Goal: Task Accomplishment & Management: Manage account settings

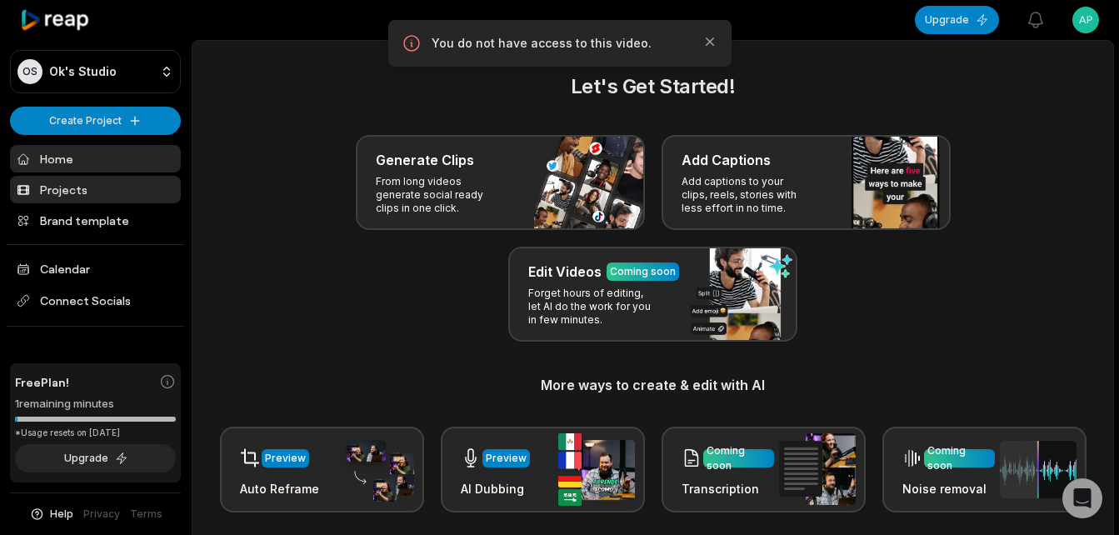
click at [66, 187] on link "Projects" at bounding box center [95, 189] width 171 height 27
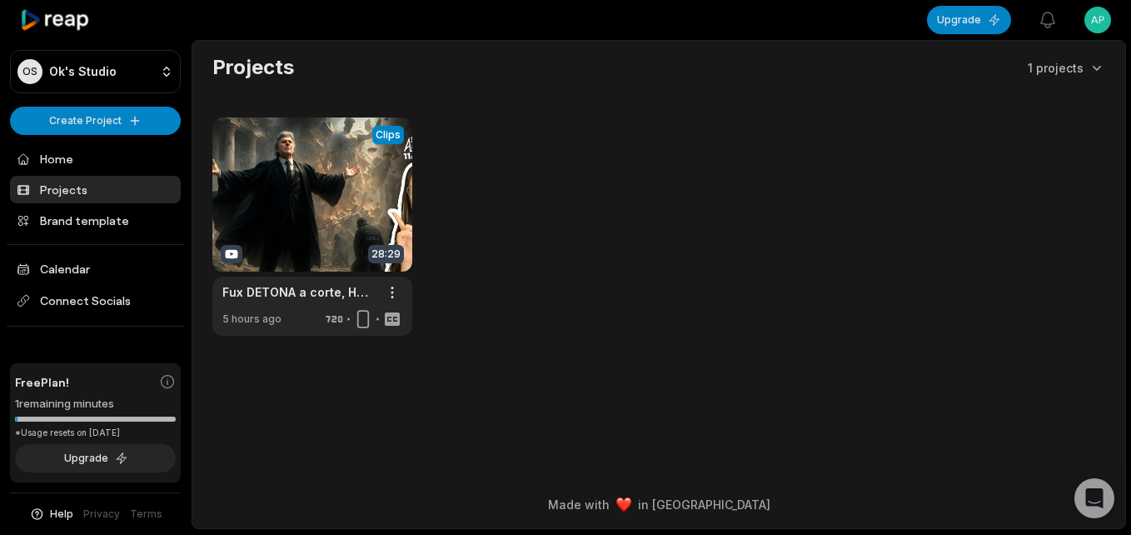
click at [322, 171] on link at bounding box center [312, 226] width 200 height 218
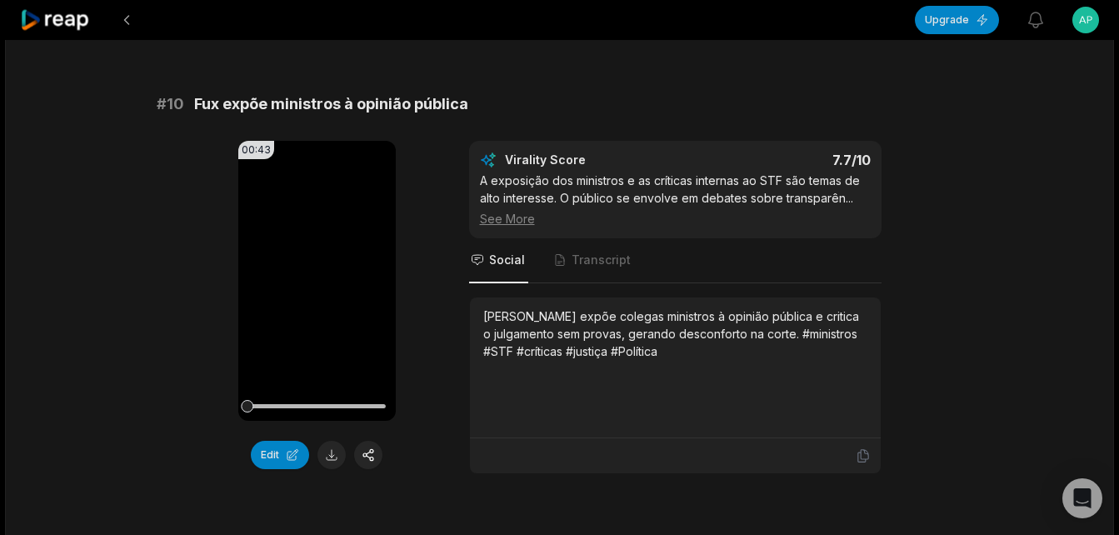
scroll to position [4657, 0]
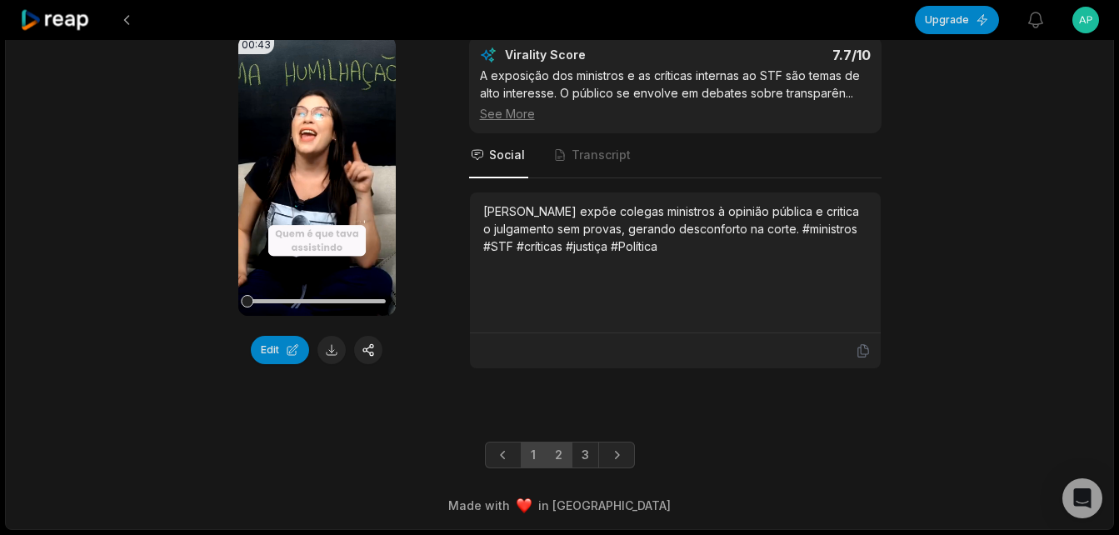
click at [560, 457] on link "2" at bounding box center [558, 455] width 27 height 27
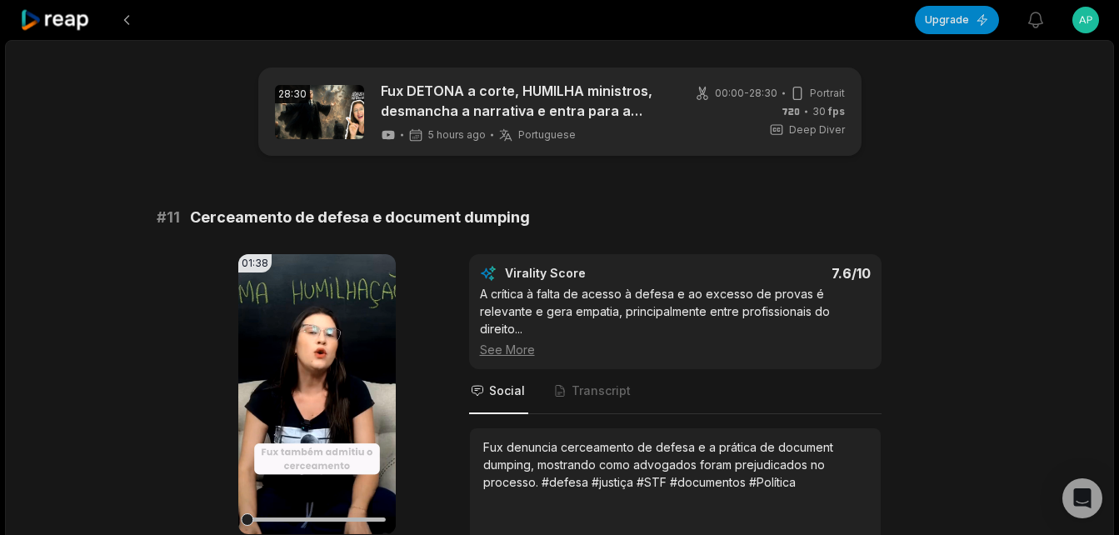
scroll to position [83, 0]
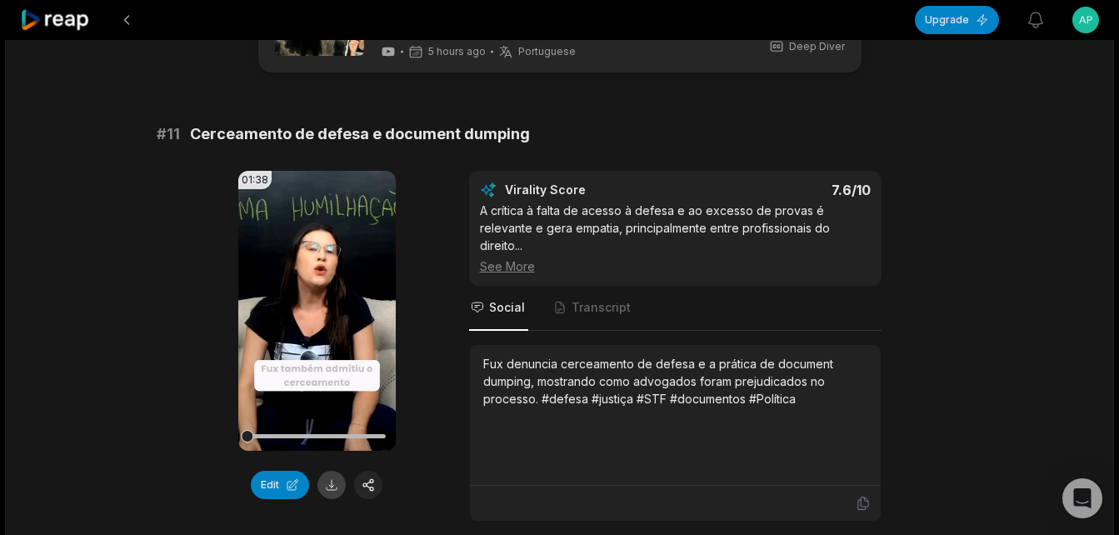
click at [332, 482] on button at bounding box center [331, 485] width 28 height 28
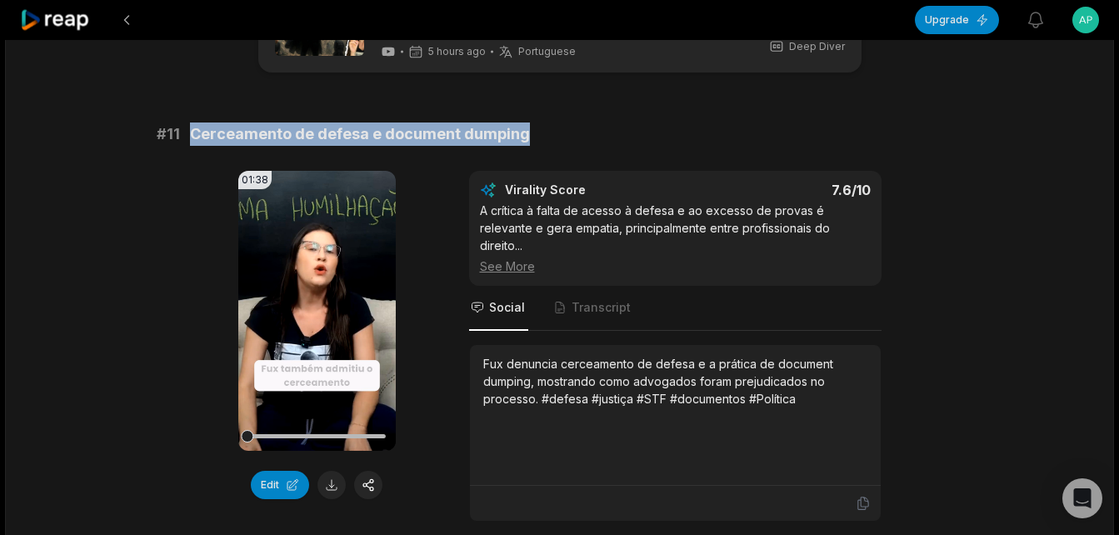
drag, startPoint x: 189, startPoint y: 136, endPoint x: 523, endPoint y: 126, distance: 334.2
click at [523, 126] on div "# 11 Cerceamento de defesa e document dumping" at bounding box center [560, 133] width 806 height 23
copy span "Cerceamento de defesa e document dumping"
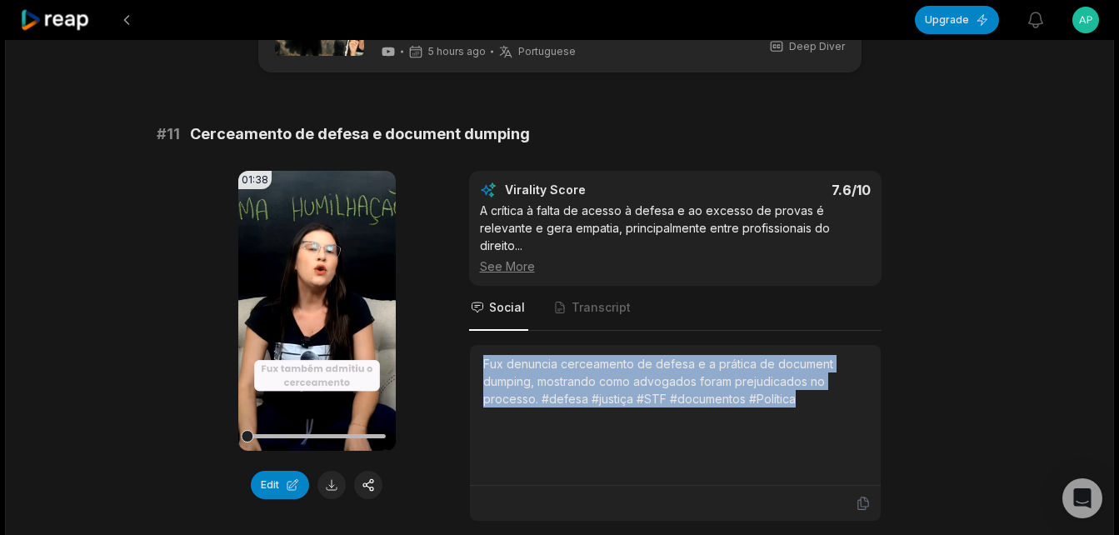
drag, startPoint x: 482, startPoint y: 345, endPoint x: 796, endPoint y: 392, distance: 317.7
click at [796, 392] on div "Fux denuncia cerceamento de defesa e a prática de document dumping, mostrando c…" at bounding box center [675, 415] width 384 height 120
copy div "Fux denuncia cerceamento de defesa e a prática de document dumping, mostrando c…"
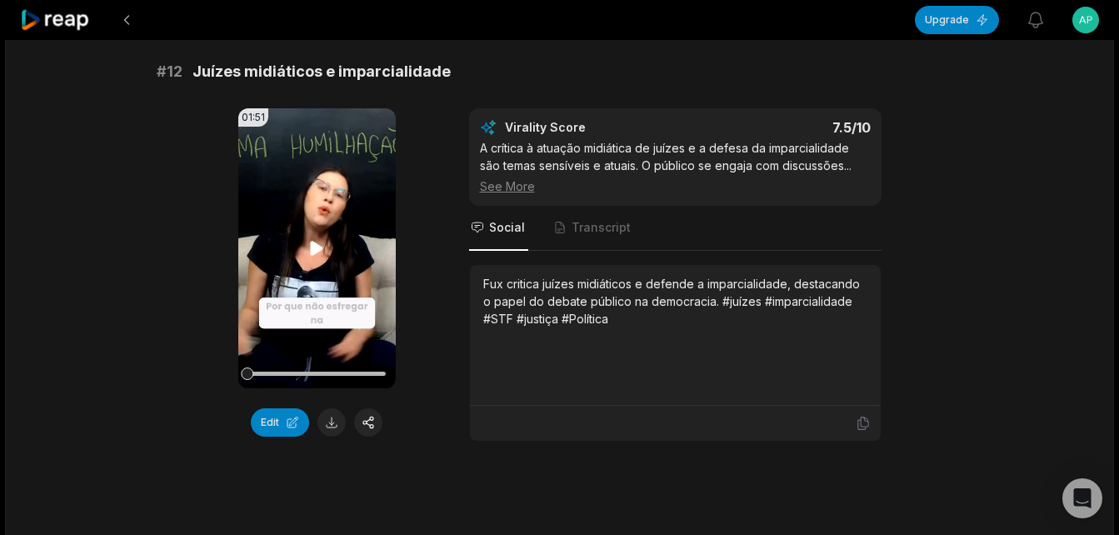
scroll to position [666, 0]
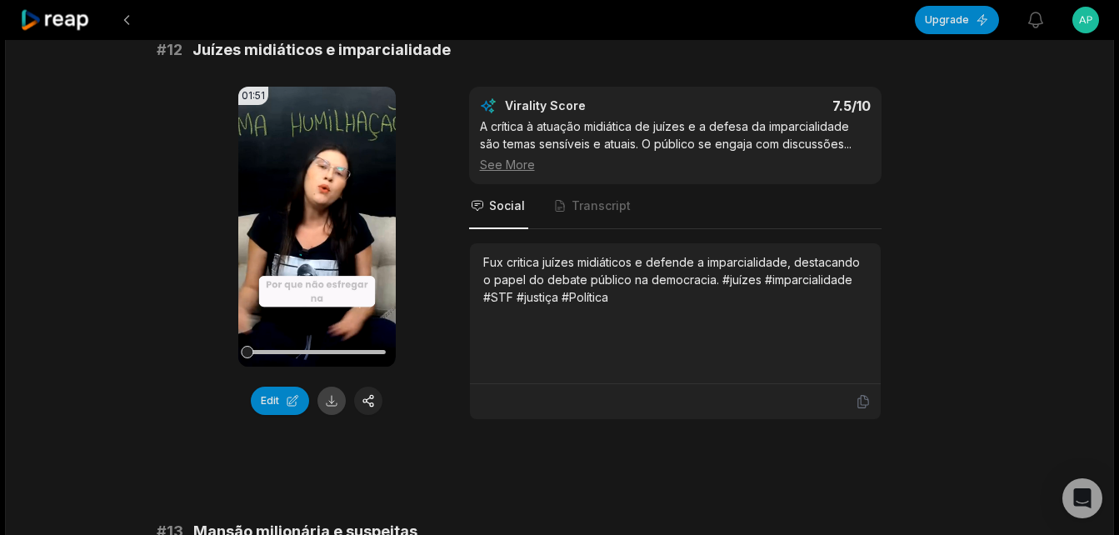
click at [327, 387] on button at bounding box center [331, 401] width 28 height 28
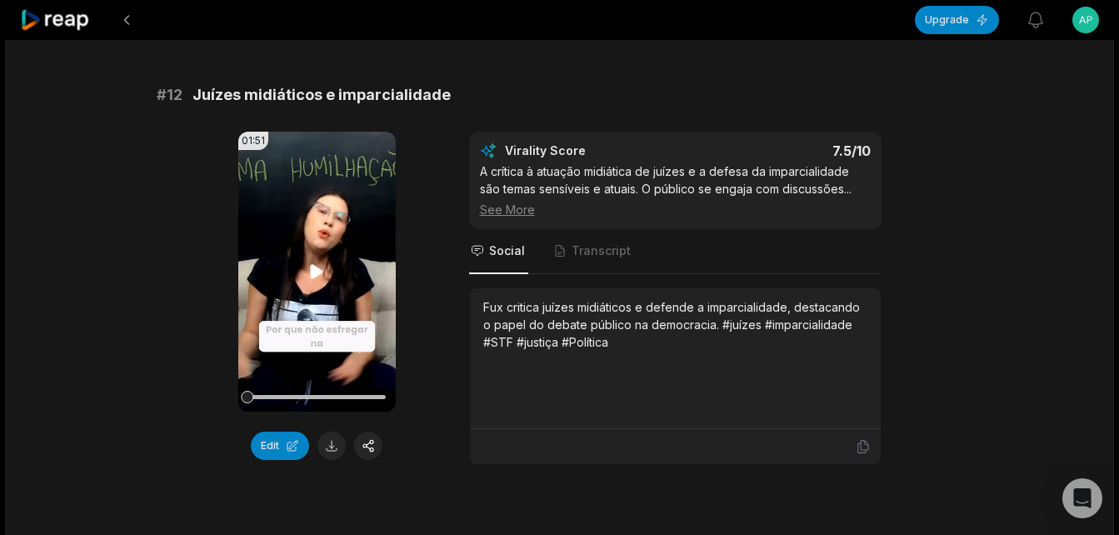
scroll to position [583, 0]
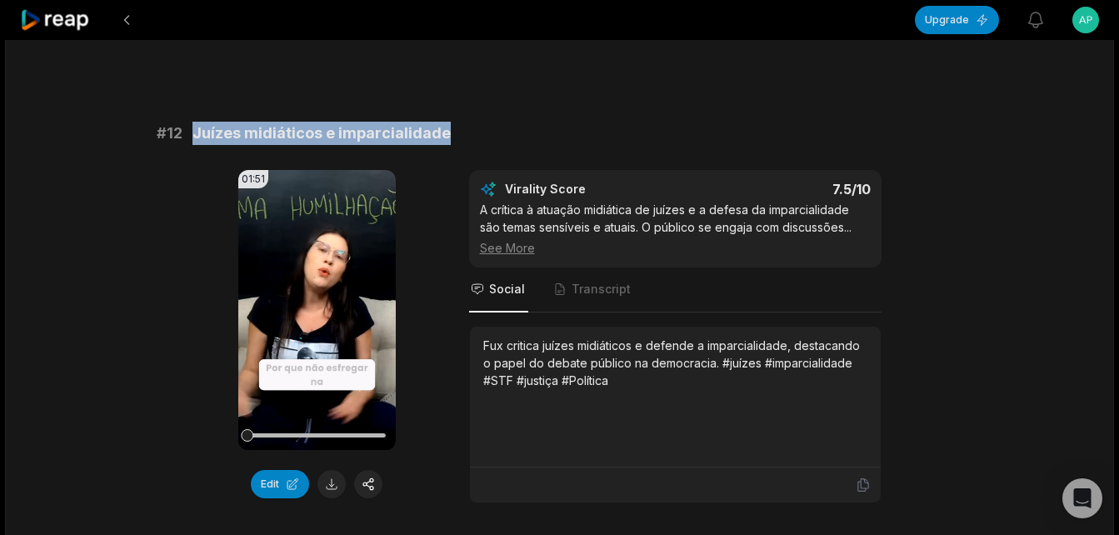
drag, startPoint x: 194, startPoint y: 118, endPoint x: 443, endPoint y: 116, distance: 249.1
click at [443, 122] on span "Juízes midiáticos e imparcialidade" at bounding box center [321, 133] width 258 height 23
copy span "Juízes midiáticos e imparcialidade"
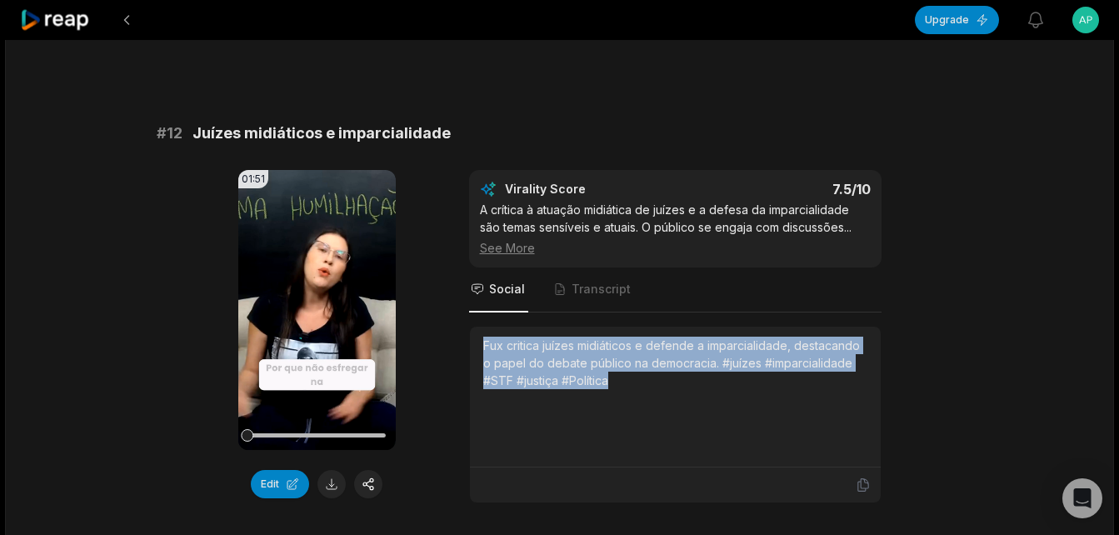
drag, startPoint x: 485, startPoint y: 334, endPoint x: 618, endPoint y: 365, distance: 136.8
click at [618, 365] on div "Fux critica juízes midiáticos e defende a imparcialidade, destacando o papel do…" at bounding box center [675, 363] width 384 height 52
copy div "Fux critica juízes midiáticos e defende a imparcialidade, destacando o papel do…"
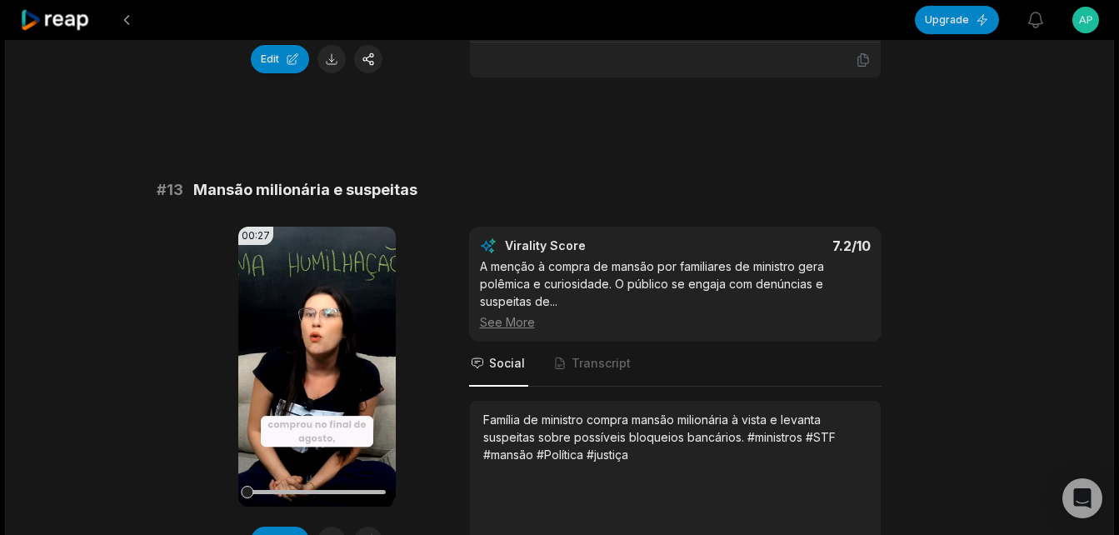
scroll to position [1083, 0]
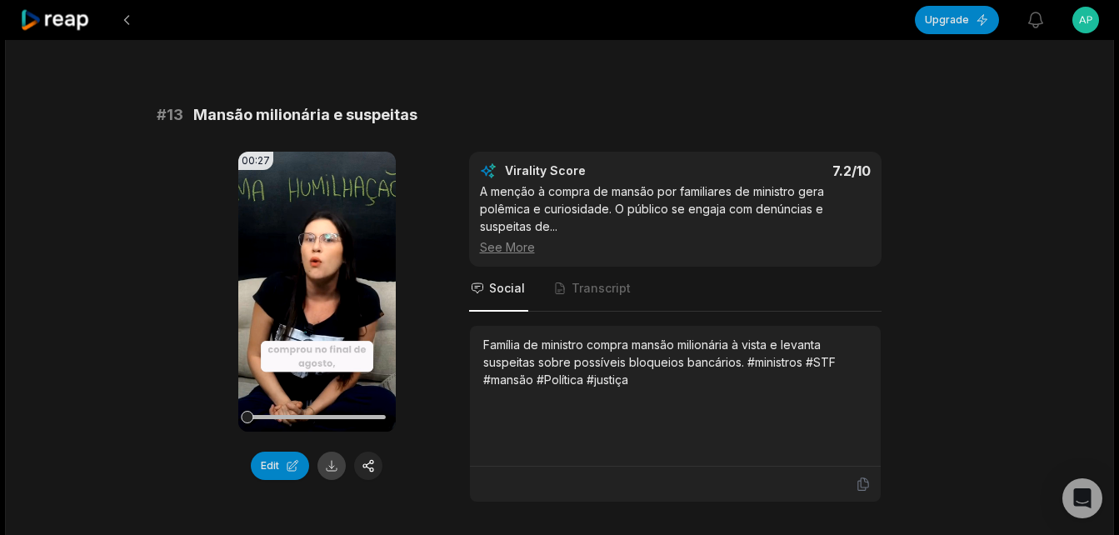
click at [330, 452] on button at bounding box center [331, 466] width 28 height 28
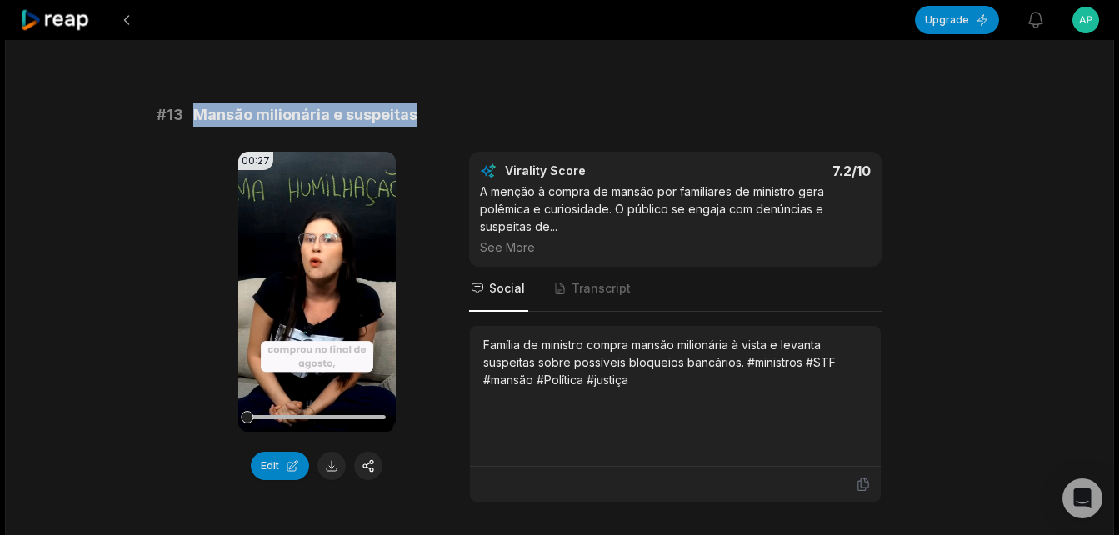
drag, startPoint x: 196, startPoint y: 87, endPoint x: 419, endPoint y: 93, distance: 223.4
click at [419, 103] on div "# 13 Mansão milionária e suspeitas" at bounding box center [560, 114] width 806 height 23
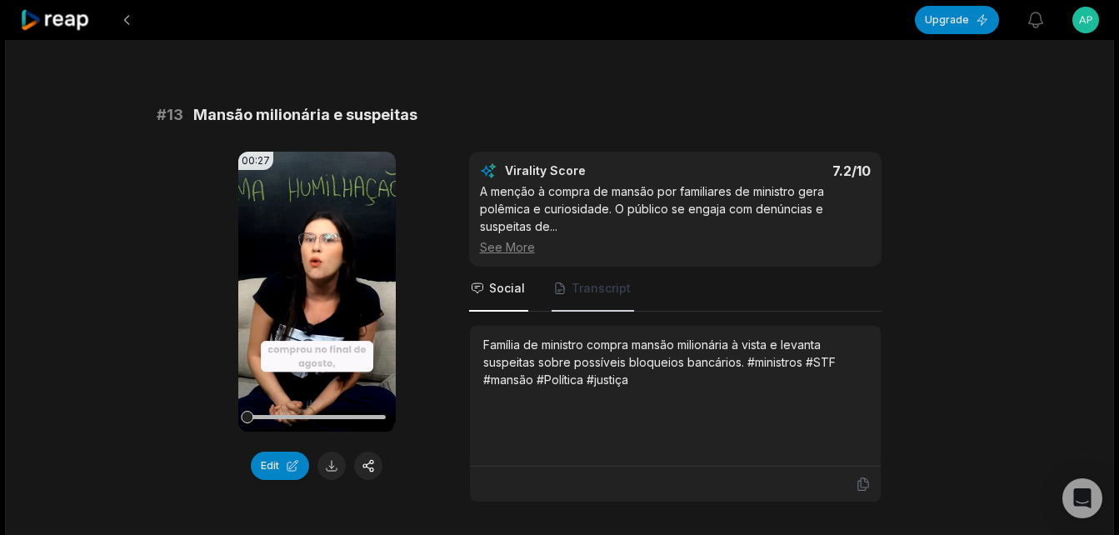
click at [601, 280] on span "Transcript" at bounding box center [601, 288] width 59 height 17
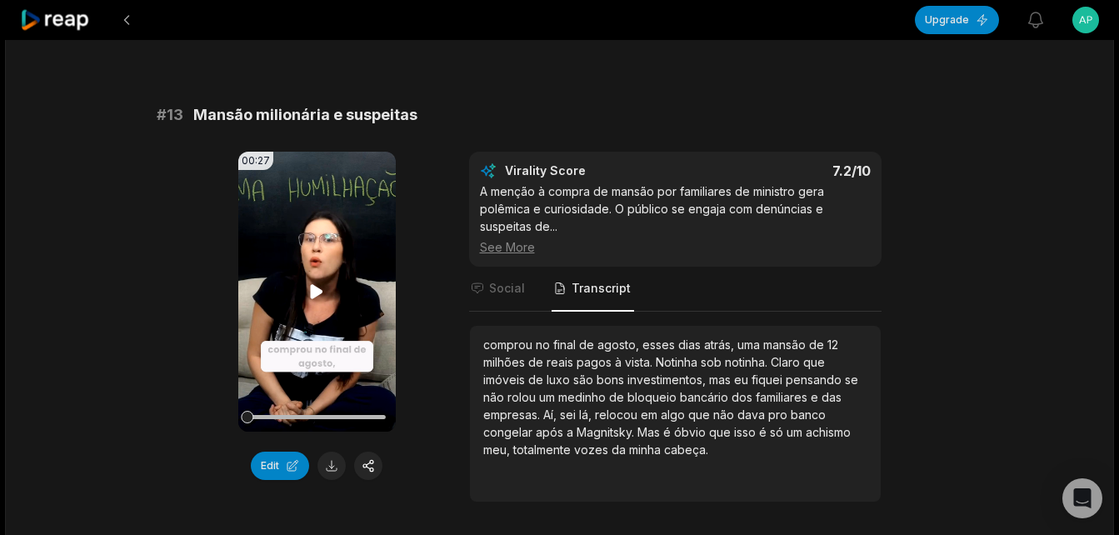
click at [316, 261] on video "Your browser does not support mp4 format." at bounding box center [316, 292] width 157 height 280
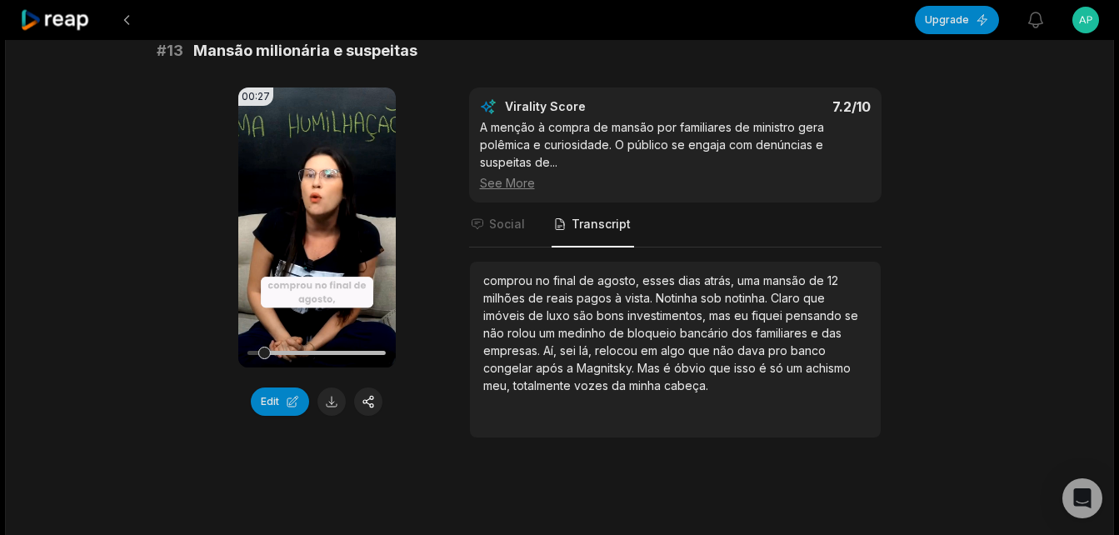
scroll to position [1166, 0]
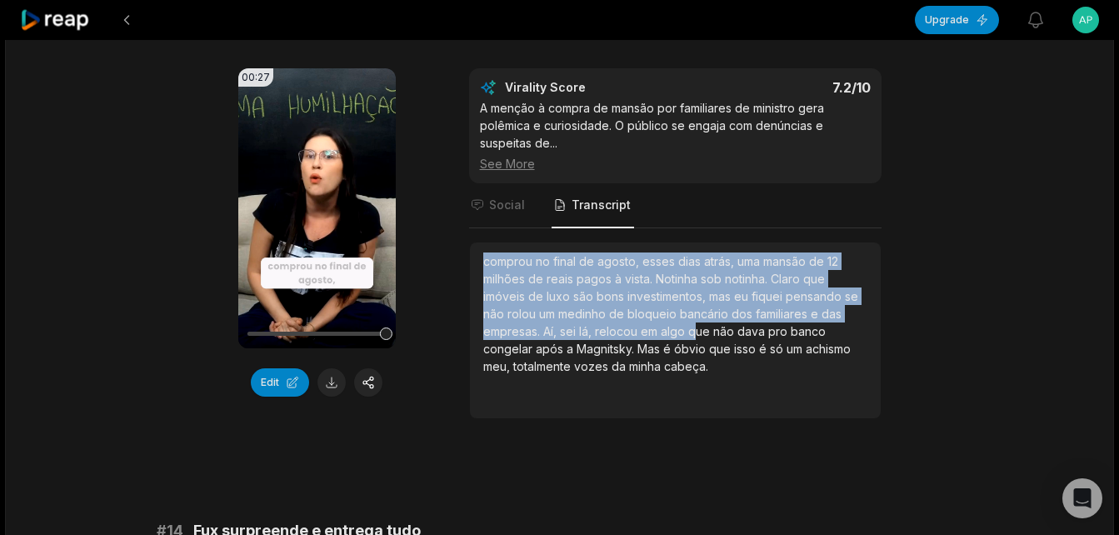
drag, startPoint x: 485, startPoint y: 241, endPoint x: 695, endPoint y: 321, distance: 224.7
click at [695, 321] on div "comprou no final de agosto, esses dias atrás, uma mansão de 12 milhões de reais…" at bounding box center [675, 313] width 384 height 122
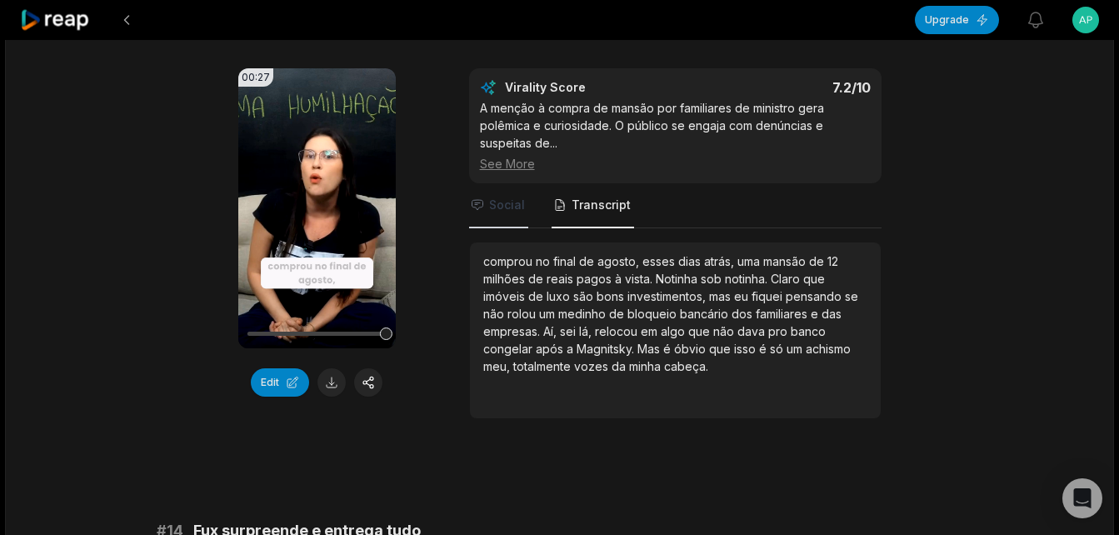
click at [507, 197] on span "Social" at bounding box center [507, 205] width 36 height 17
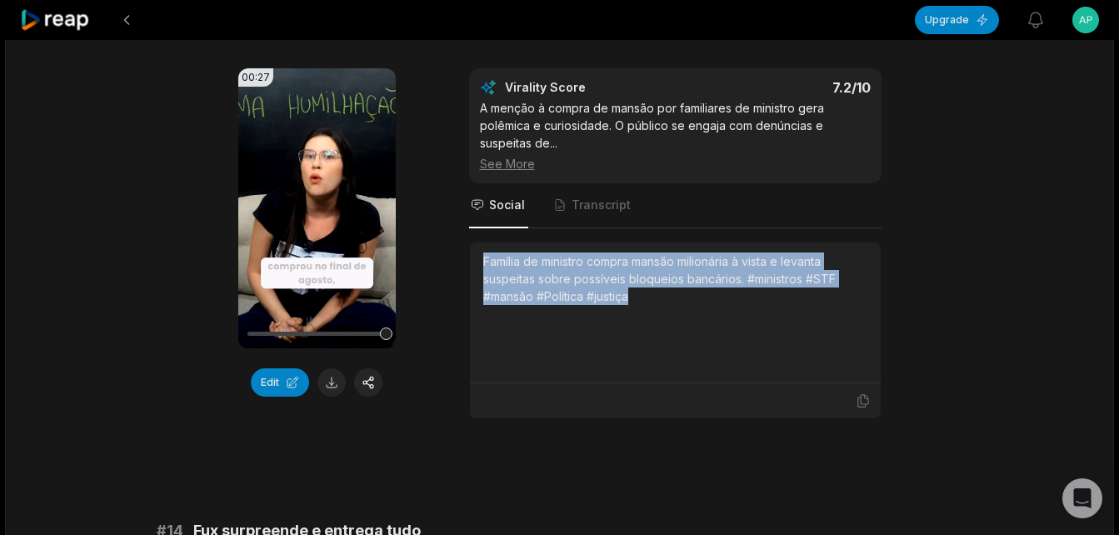
drag, startPoint x: 486, startPoint y: 241, endPoint x: 656, endPoint y: 294, distance: 178.1
click at [656, 294] on div "Família de ministro compra mansão milionária à vista e levanta suspeitas sobre …" at bounding box center [675, 312] width 384 height 120
copy div "Família de ministro compra mansão milionária à vista e levanta suspeitas sobre …"
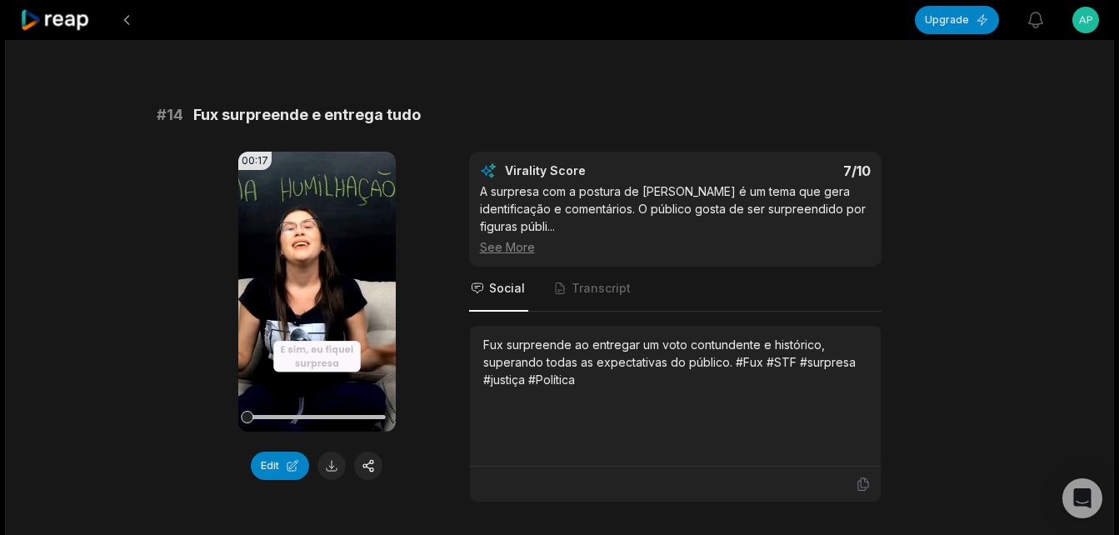
scroll to position [1583, 0]
click at [333, 451] on button at bounding box center [331, 465] width 28 height 28
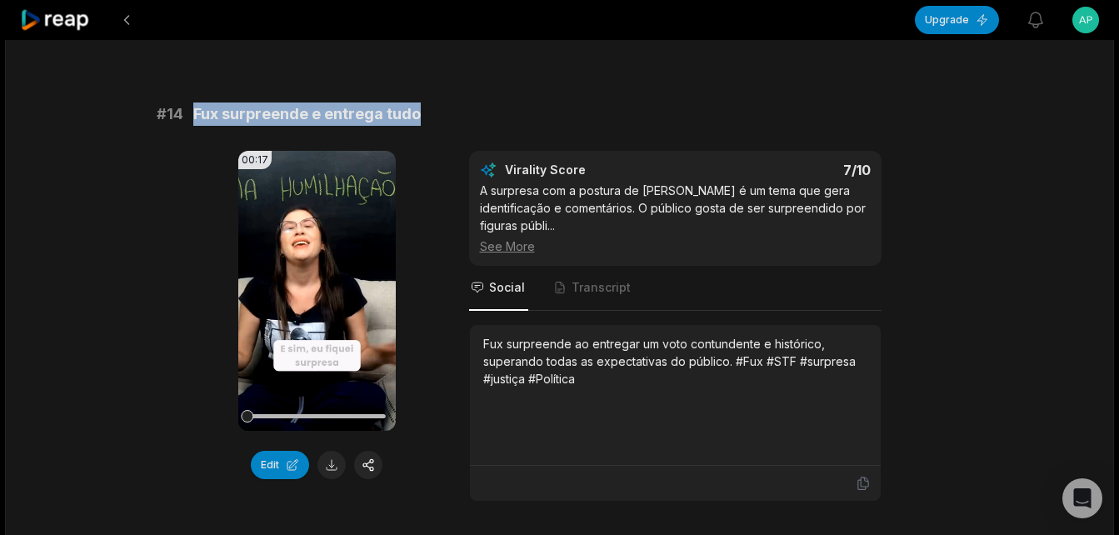
drag, startPoint x: 197, startPoint y: 97, endPoint x: 422, endPoint y: 107, distance: 225.2
click at [422, 107] on div "# 14 Fux surpreende e entrega tudo" at bounding box center [560, 113] width 806 height 23
copy span "Fux surpreende e entrega tudo"
click at [316, 281] on icon at bounding box center [317, 291] width 20 height 20
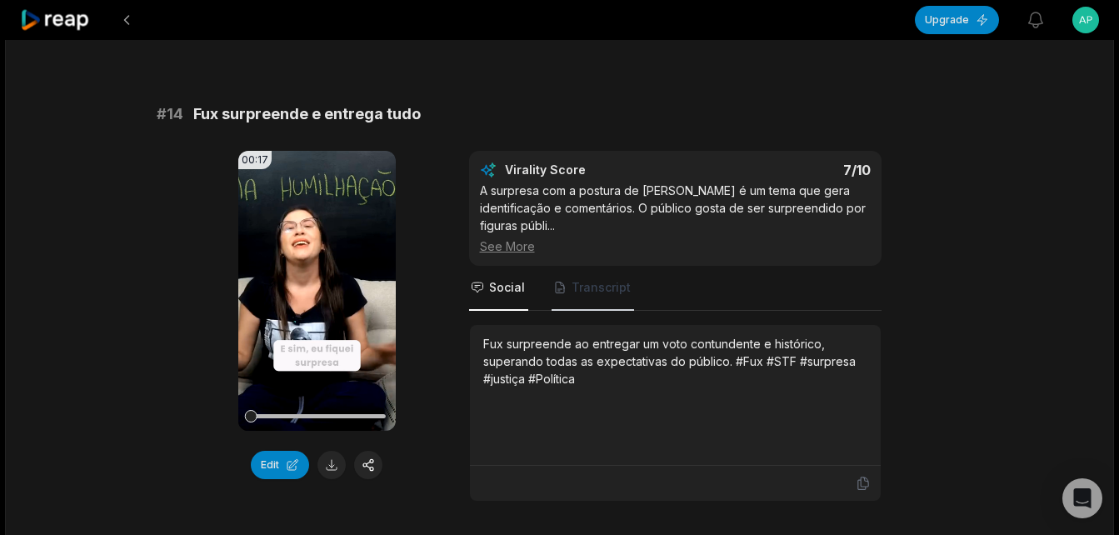
click at [604, 279] on span "Transcript" at bounding box center [601, 287] width 59 height 17
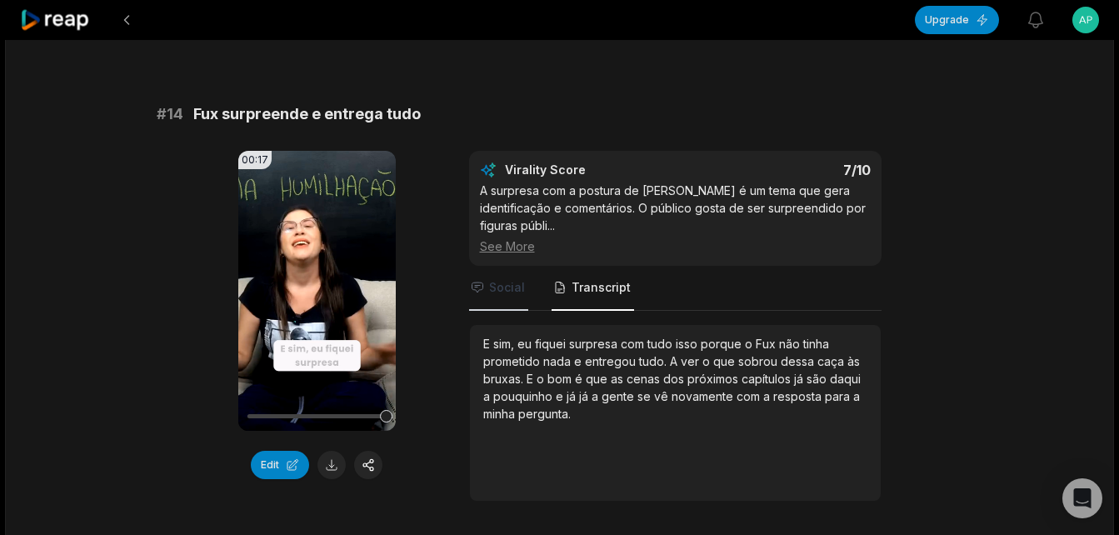
click at [499, 279] on span "Social" at bounding box center [507, 287] width 36 height 17
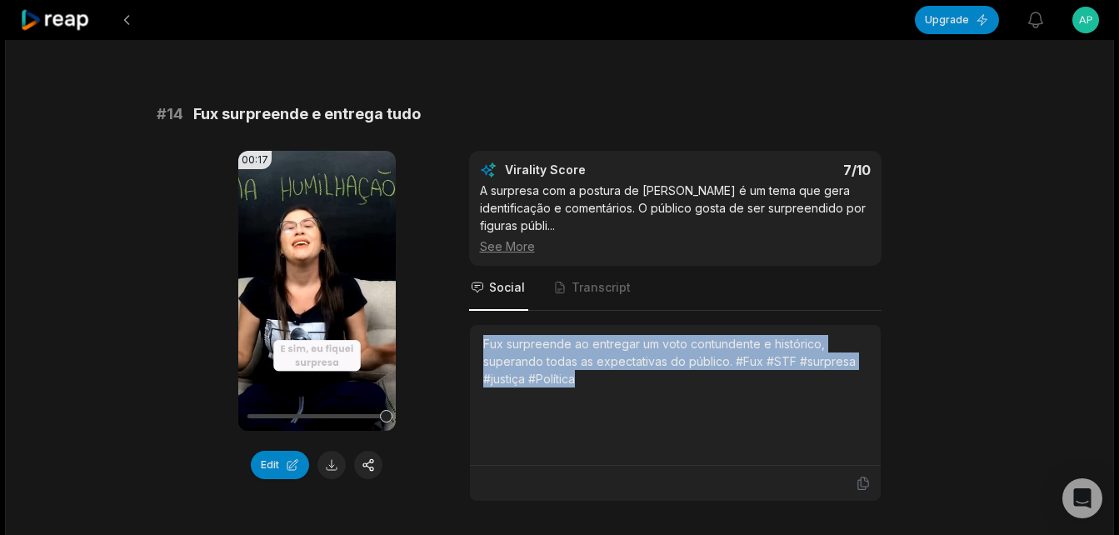
drag, startPoint x: 484, startPoint y: 308, endPoint x: 618, endPoint y: 348, distance: 140.0
click at [618, 348] on div "Fux surpreende ao entregar um voto contundente e histórico, superando todas as …" at bounding box center [675, 361] width 384 height 52
copy div "Fux surpreende ao entregar um voto contundente e histórico, superando todas as …"
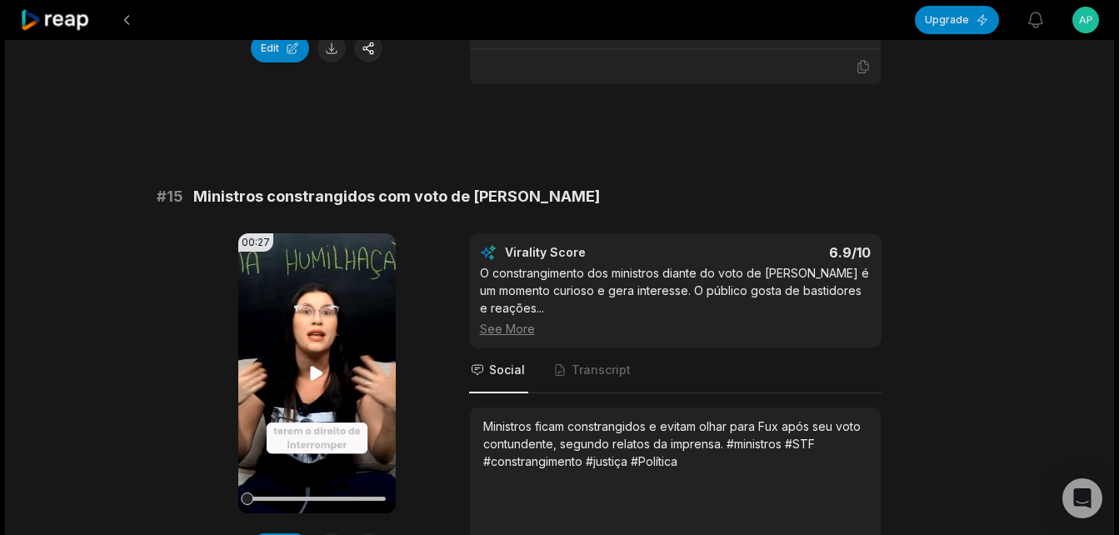
scroll to position [2083, 0]
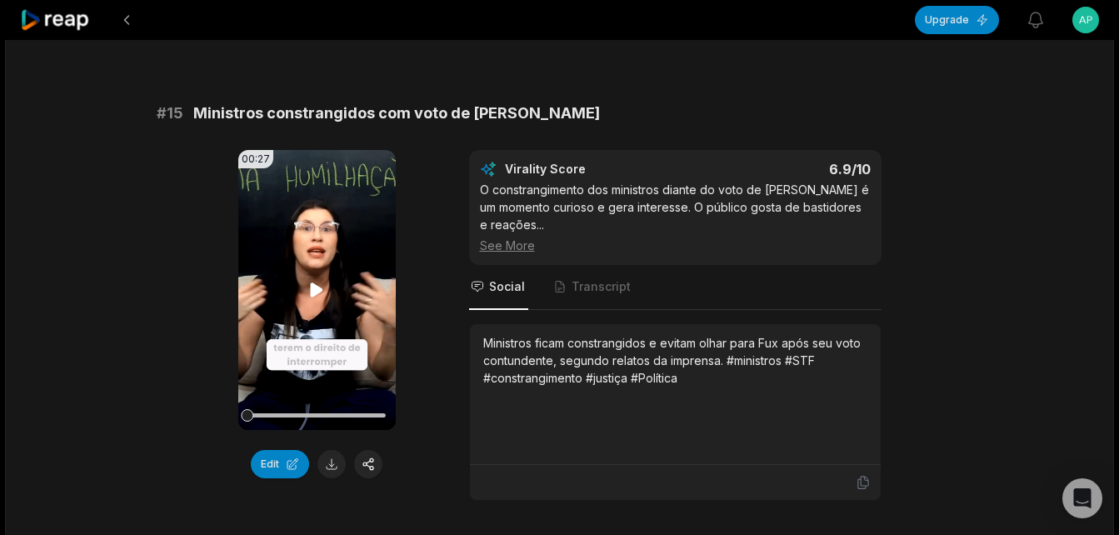
click at [311, 282] on icon at bounding box center [317, 289] width 12 height 14
click at [573, 278] on span "Transcript" at bounding box center [601, 286] width 59 height 17
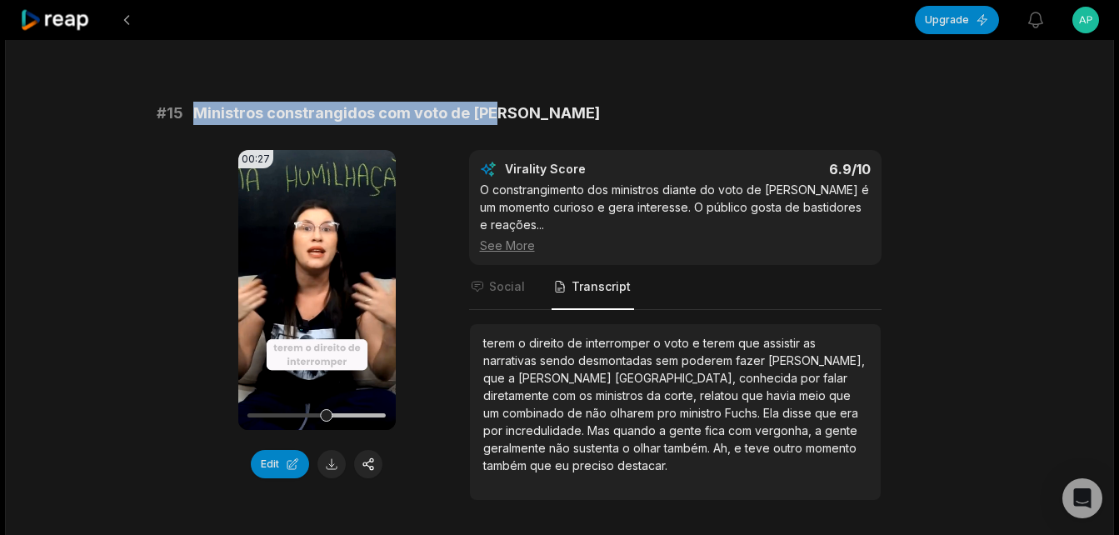
drag, startPoint x: 196, startPoint y: 73, endPoint x: 511, endPoint y: 82, distance: 315.0
click at [511, 102] on div "# 15 Ministros constrangidos com voto de [PERSON_NAME]" at bounding box center [560, 113] width 806 height 23
copy span "Ministros constrangidos com voto de [PERSON_NAME]"
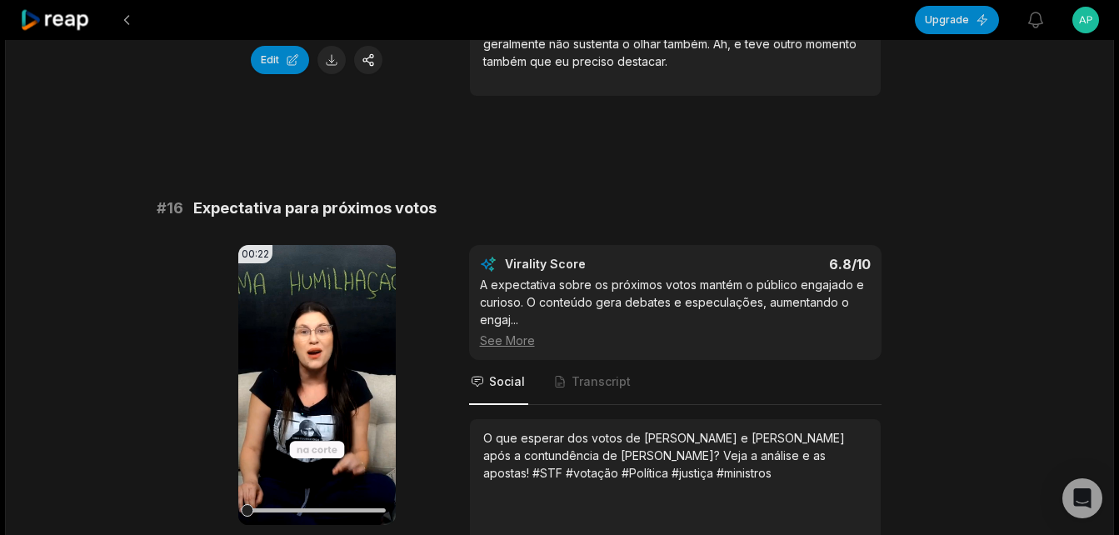
scroll to position [2499, 0]
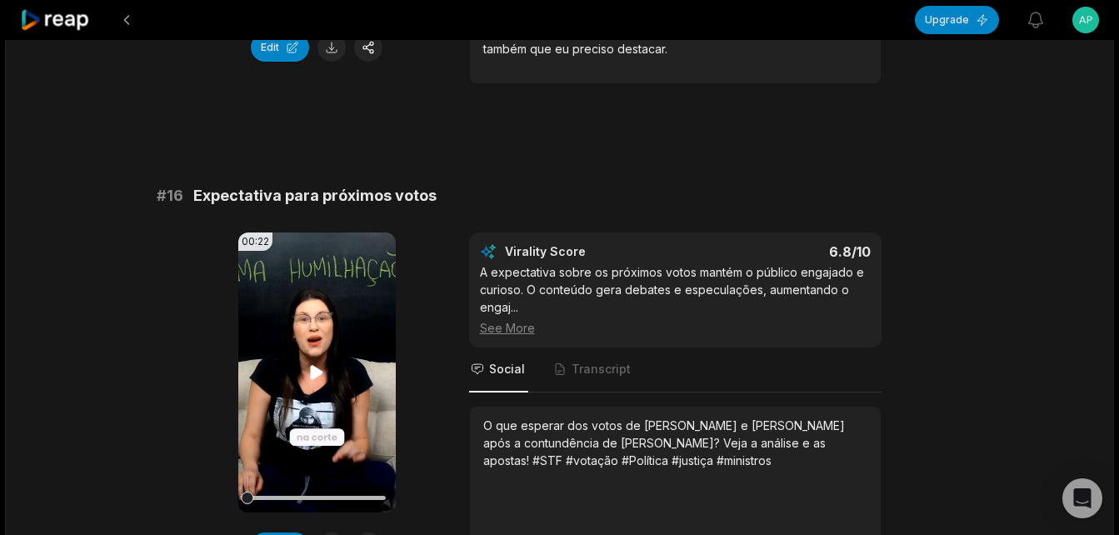
click at [314, 362] on icon at bounding box center [317, 372] width 20 height 20
click at [607, 361] on span "Transcript" at bounding box center [601, 369] width 59 height 17
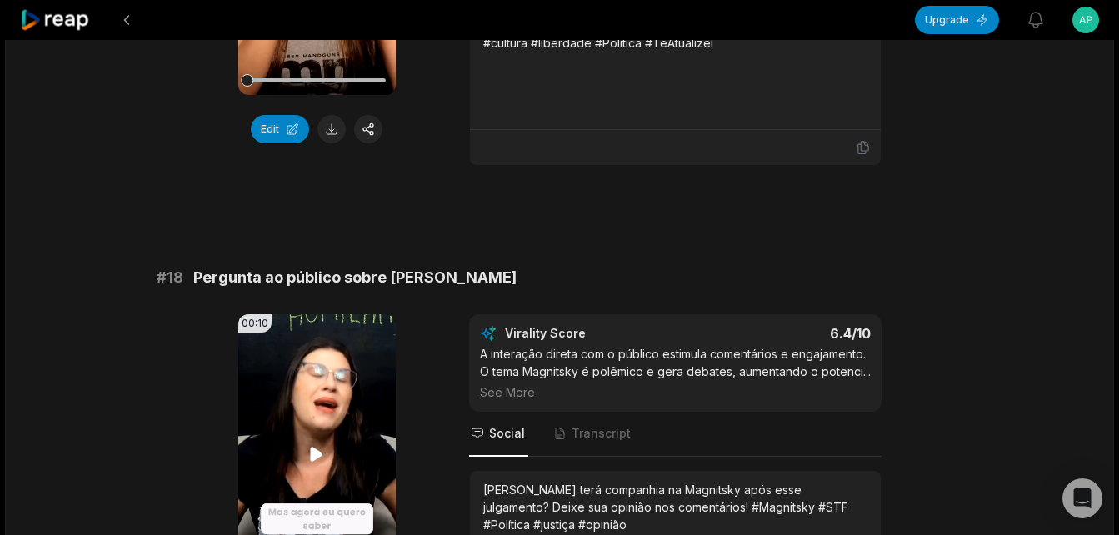
scroll to position [3499, 0]
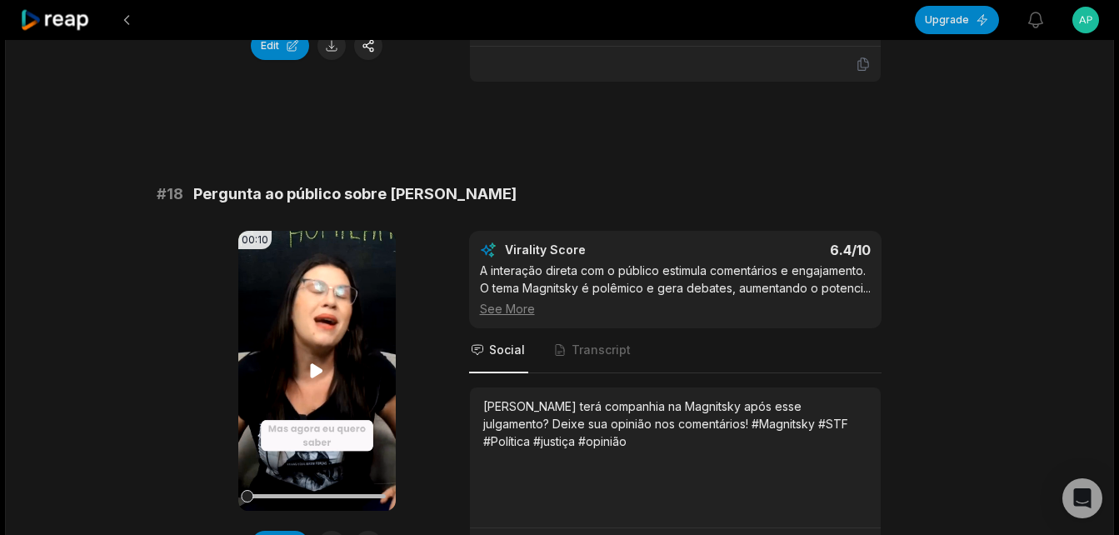
click at [316, 363] on icon at bounding box center [317, 370] width 12 height 14
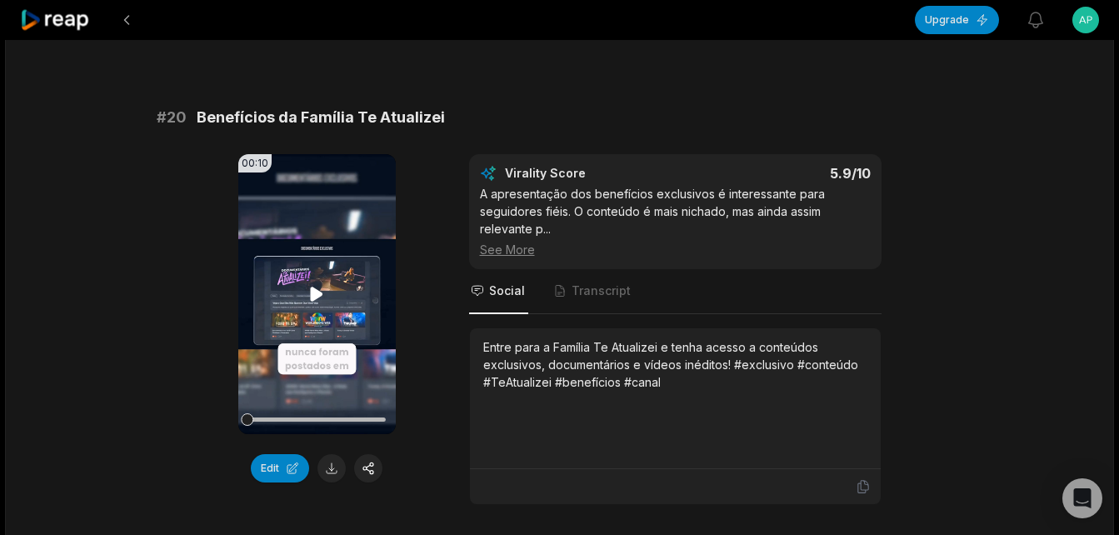
scroll to position [4622, 0]
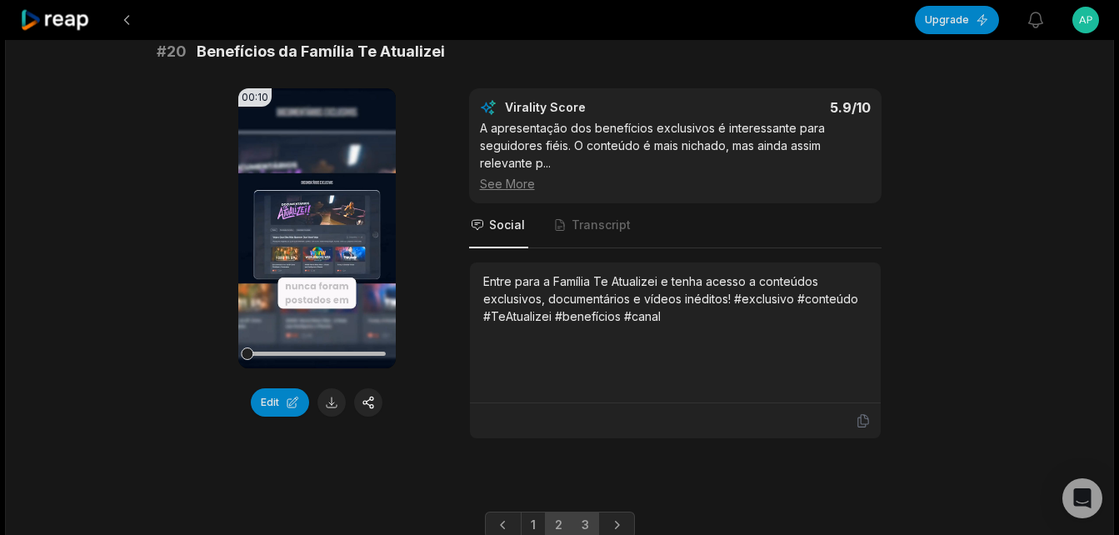
click at [582, 512] on link "3" at bounding box center [585, 525] width 27 height 27
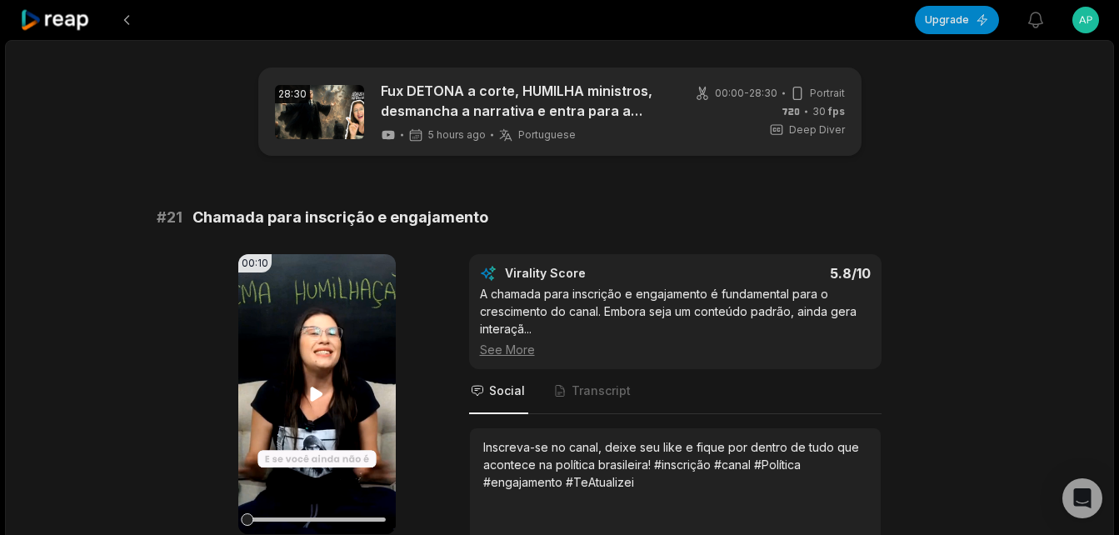
click at [318, 397] on icon at bounding box center [317, 394] width 12 height 14
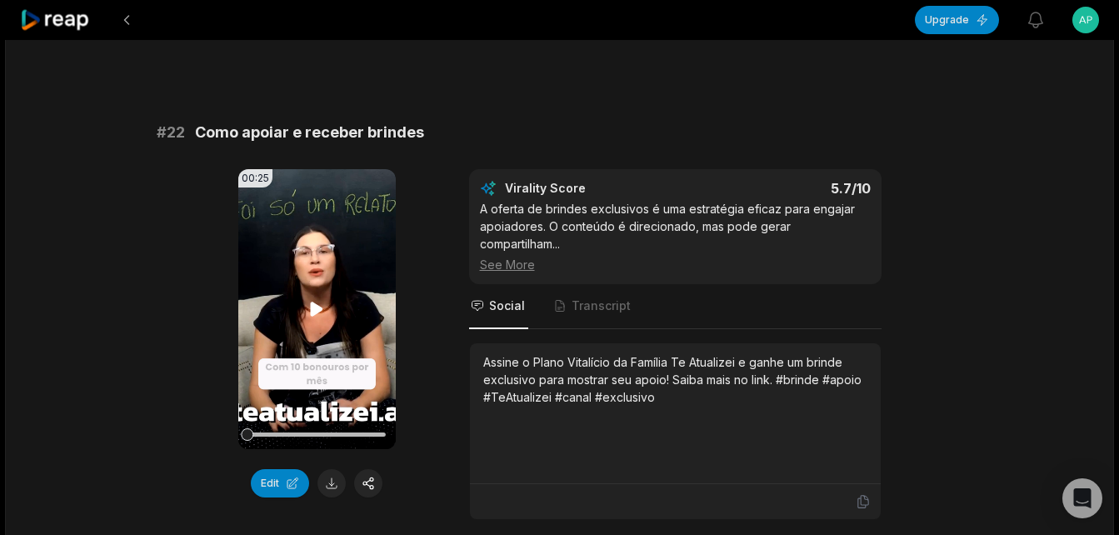
scroll to position [666, 0]
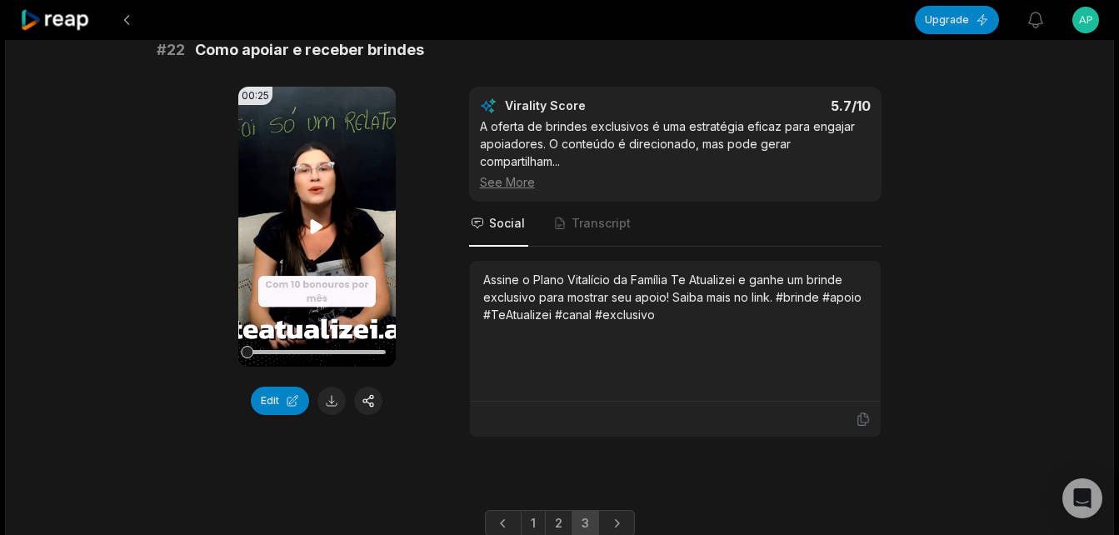
click at [316, 231] on icon at bounding box center [317, 226] width 12 height 14
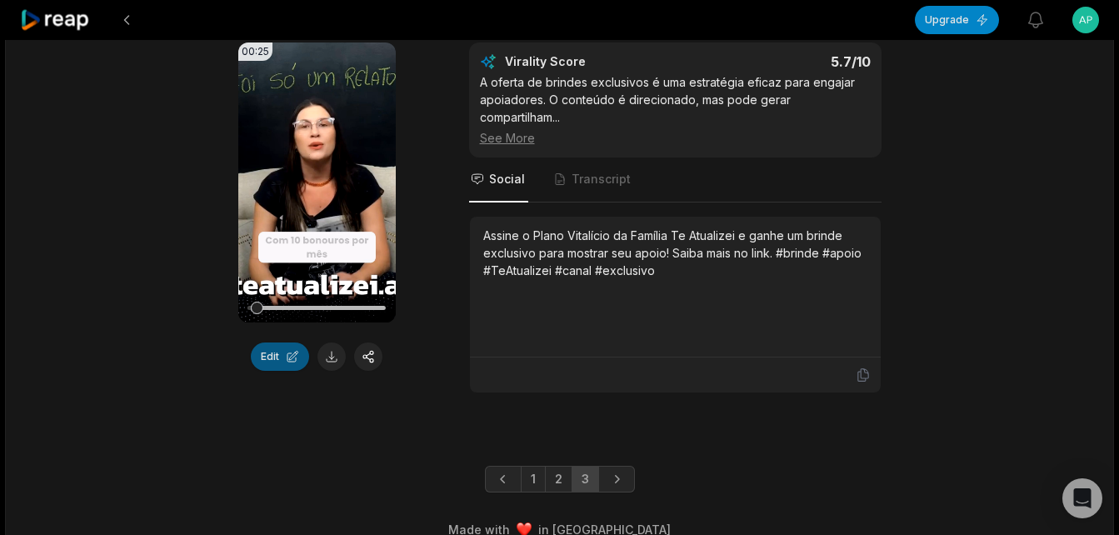
scroll to position [735, 0]
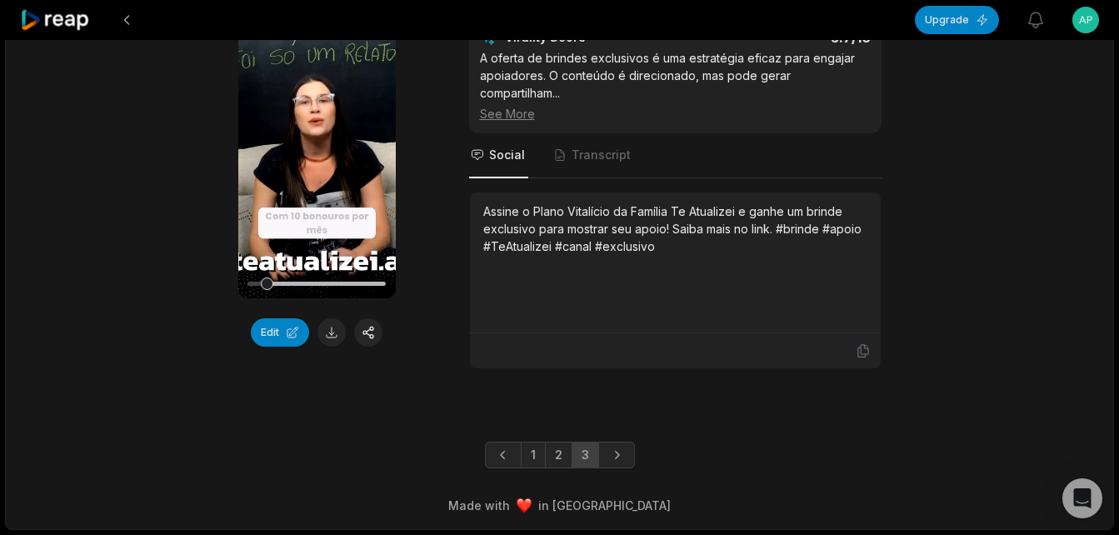
click at [64, 21] on icon at bounding box center [55, 20] width 71 height 22
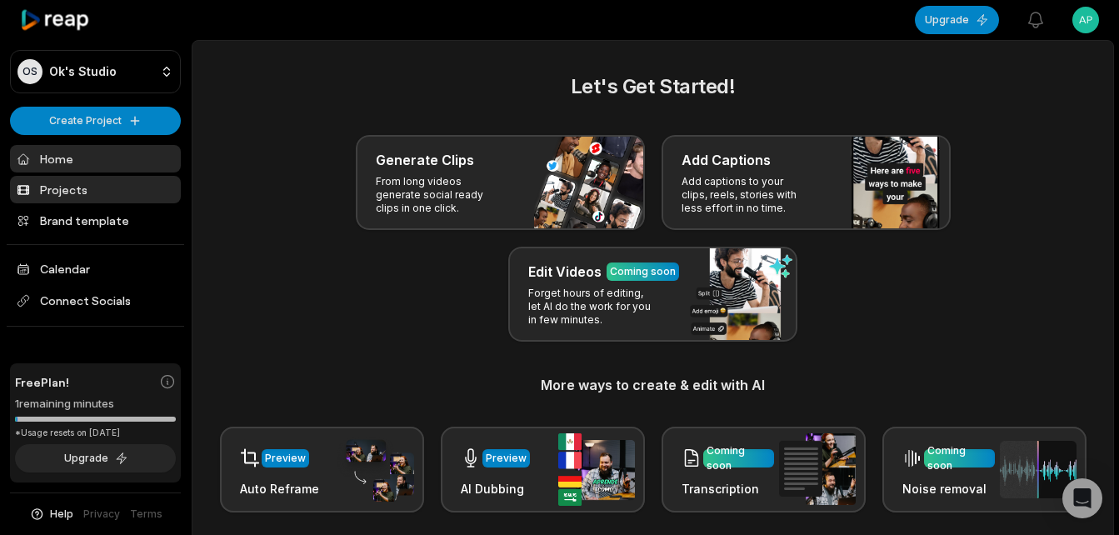
click at [57, 189] on link "Projects" at bounding box center [95, 189] width 171 height 27
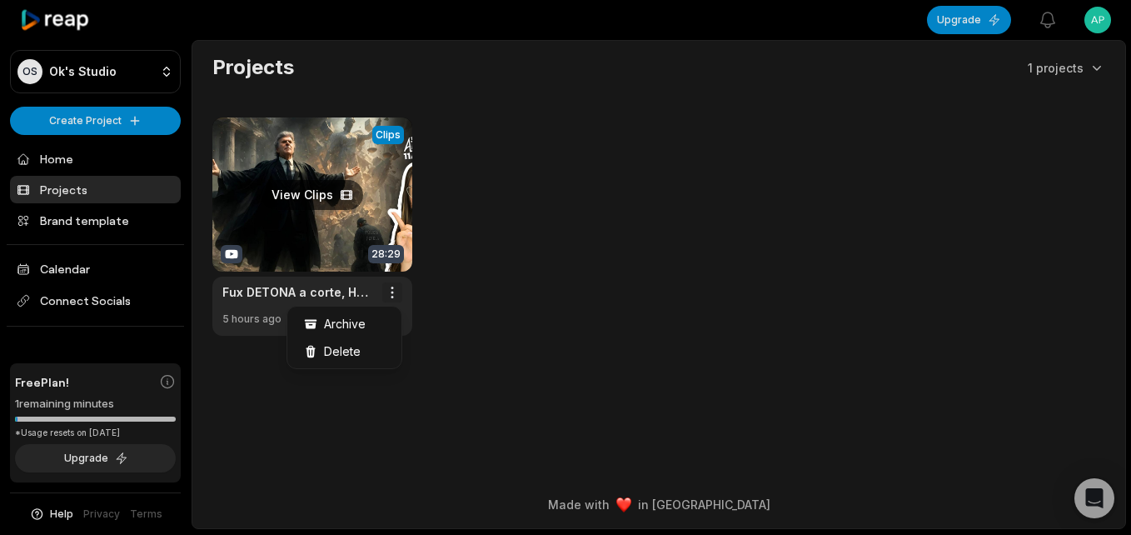
click at [392, 295] on html "OS Ok's Studio Create Project Home Projects Brand template Calendar Connect Soc…" at bounding box center [565, 267] width 1131 height 535
click at [349, 348] on span "Delete" at bounding box center [342, 350] width 37 height 17
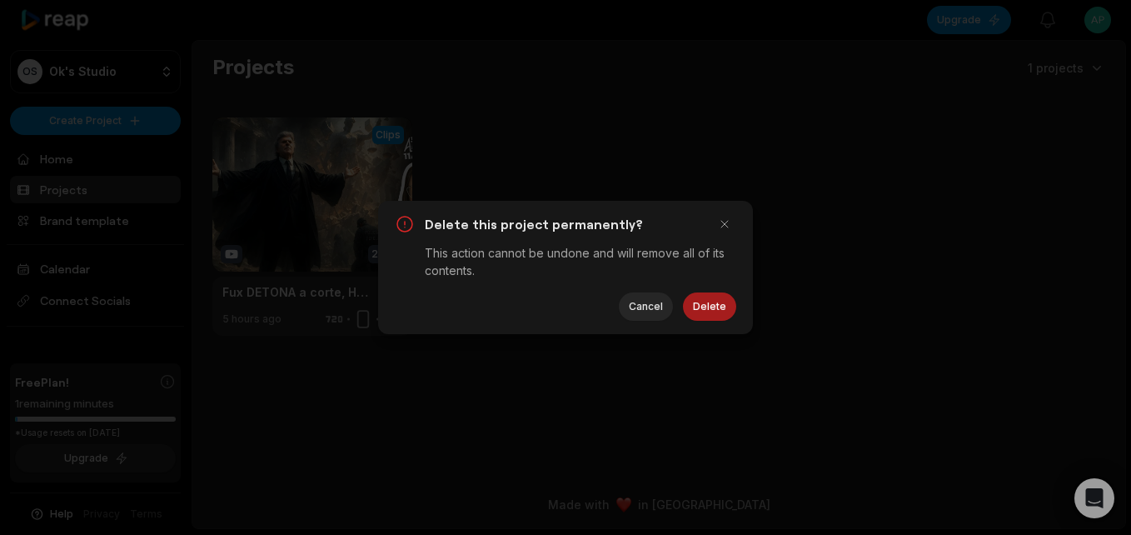
click at [706, 308] on button "Delete" at bounding box center [709, 306] width 53 height 28
